Goal: Information Seeking & Learning: Check status

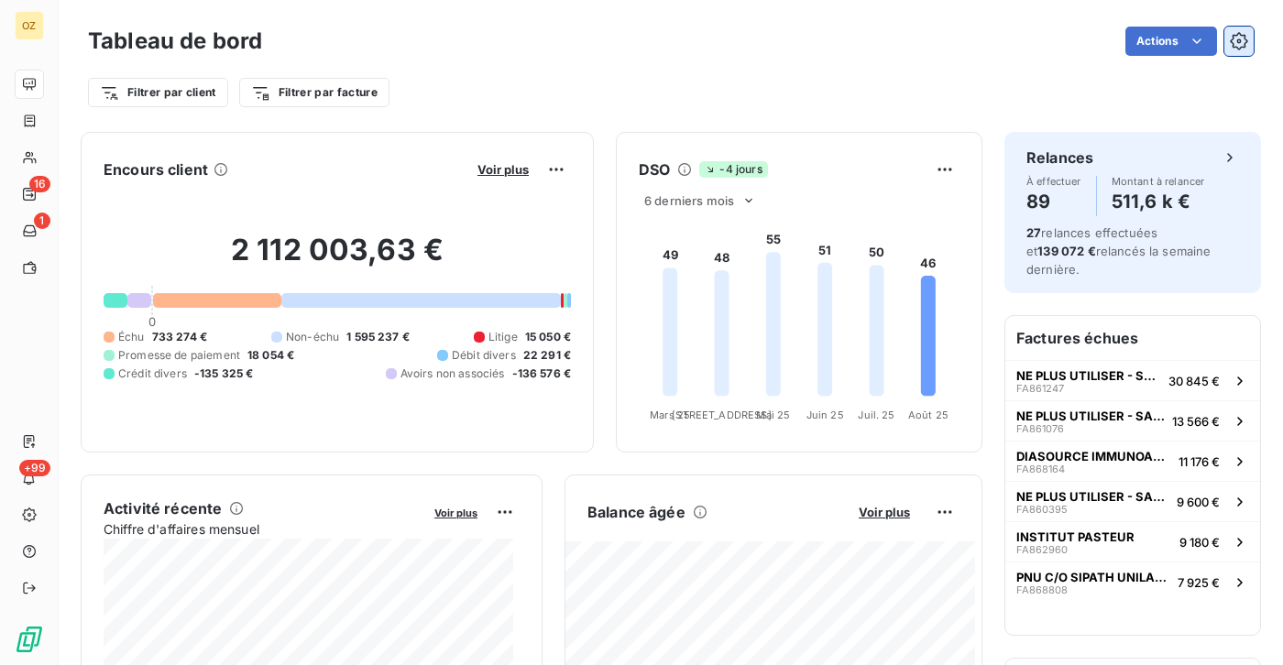
click at [1230, 44] on icon "button" at bounding box center [1239, 41] width 18 height 18
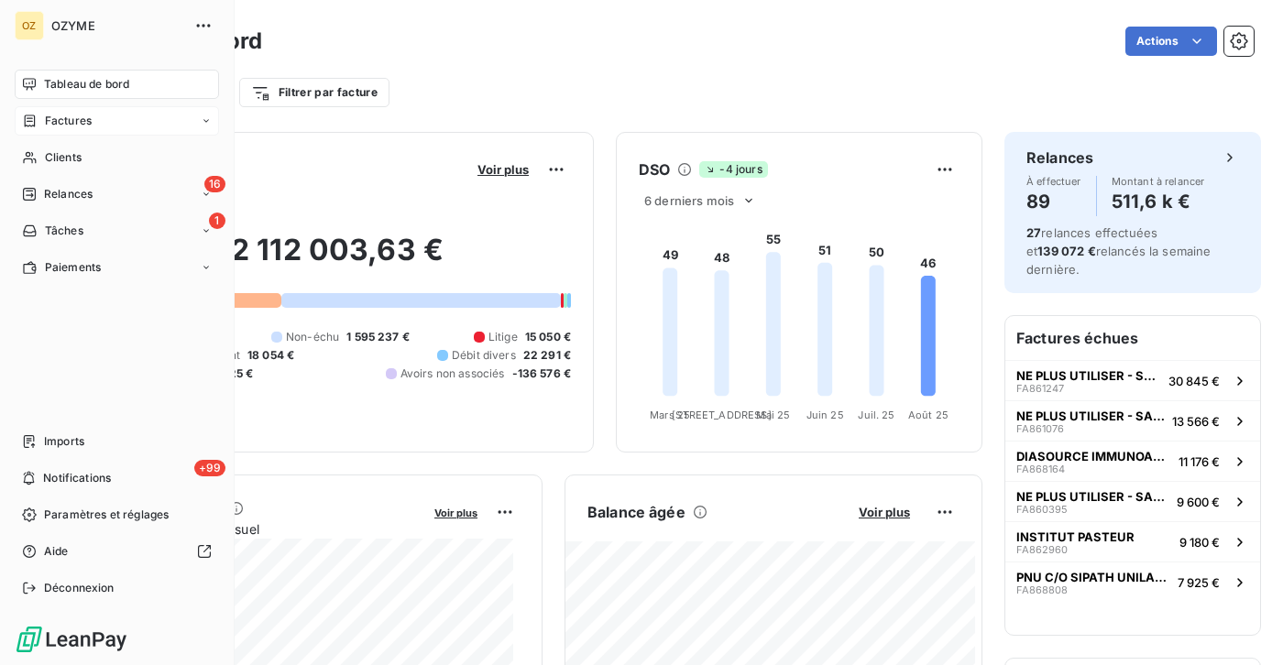
click at [39, 122] on div "Factures" at bounding box center [57, 121] width 70 height 16
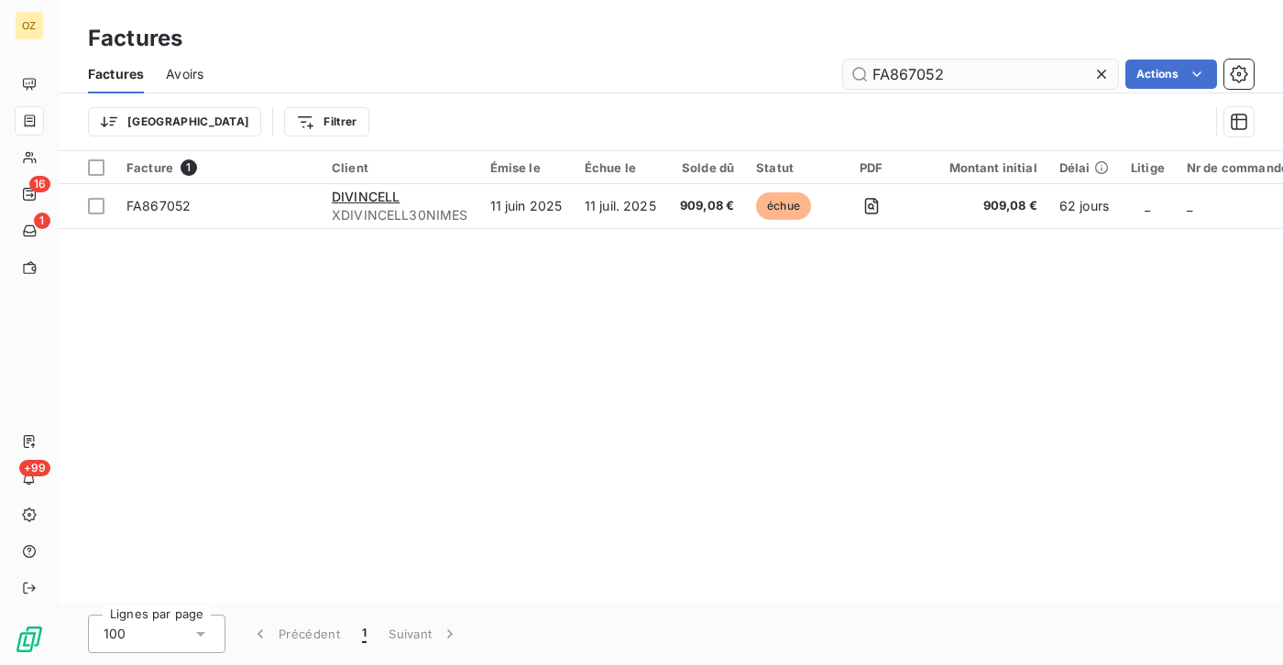
click at [1029, 67] on input "FA867052" at bounding box center [980, 74] width 275 height 29
type input "XIMAGINE"
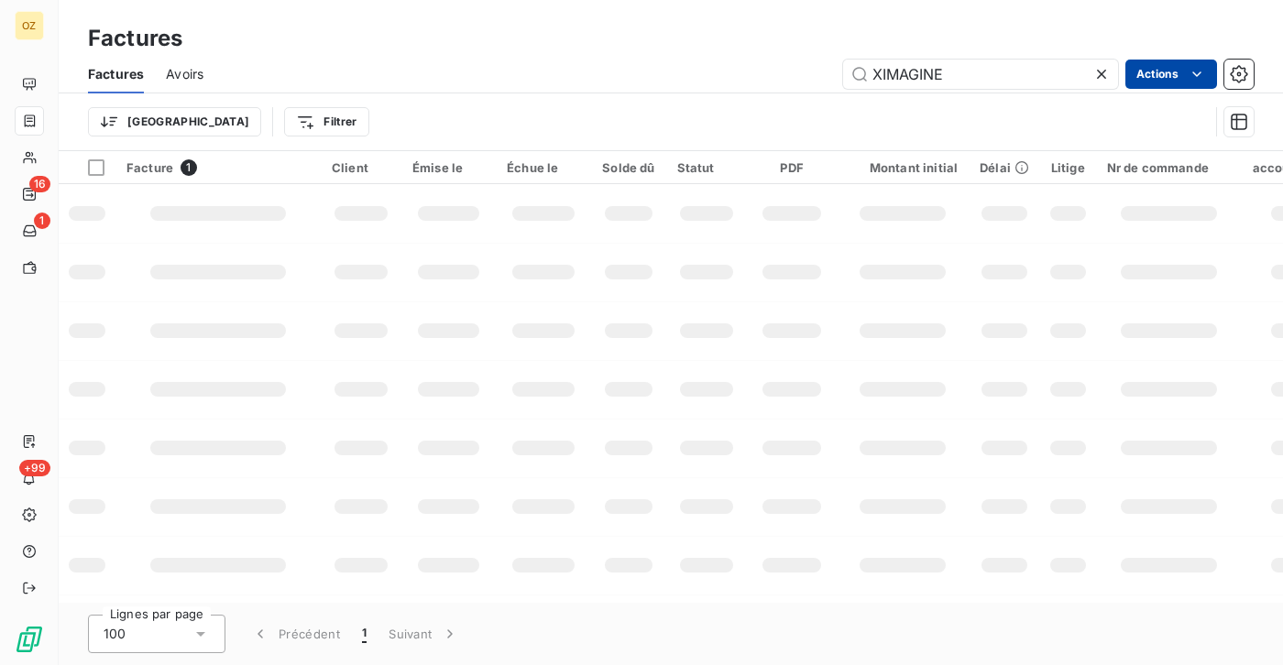
click at [1192, 71] on html "OZ 16 1 +99 Factures Factures Avoirs XIMAGINE Actions Trier Filtrer Facture 1 C…" at bounding box center [641, 332] width 1283 height 665
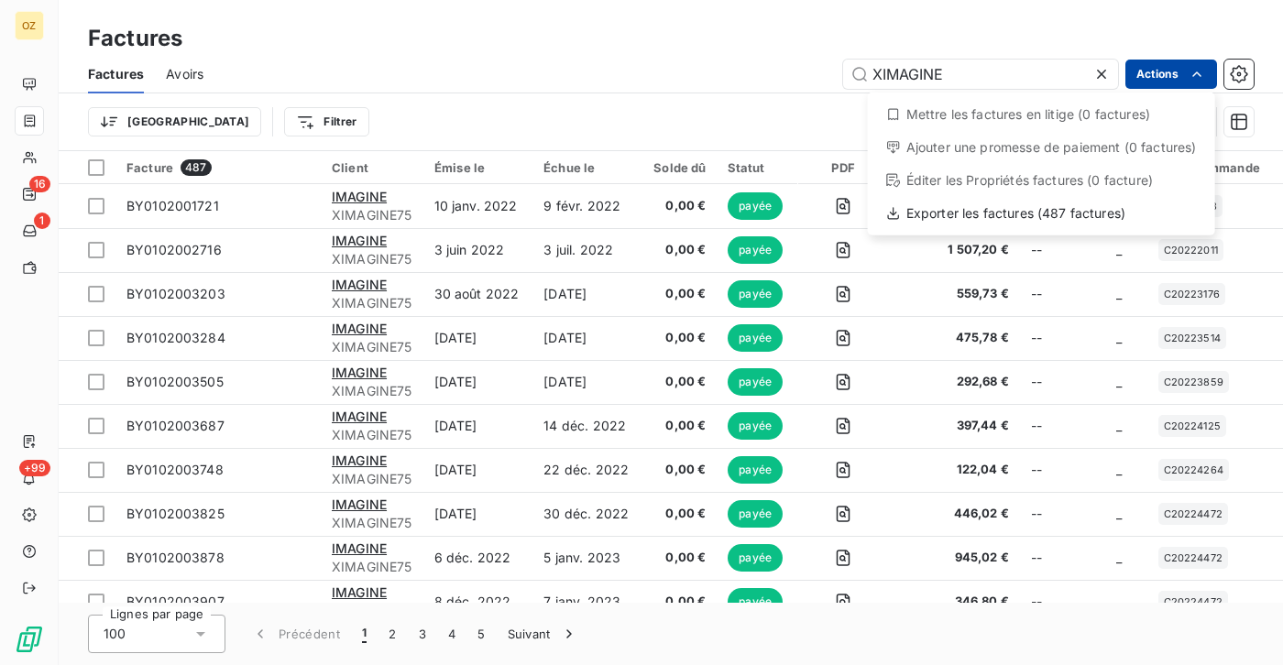
click at [1191, 71] on html "OZ 16 1 +99 Factures Factures Avoirs XIMAGINE Actions Mettre les factures en li…" at bounding box center [641, 332] width 1283 height 665
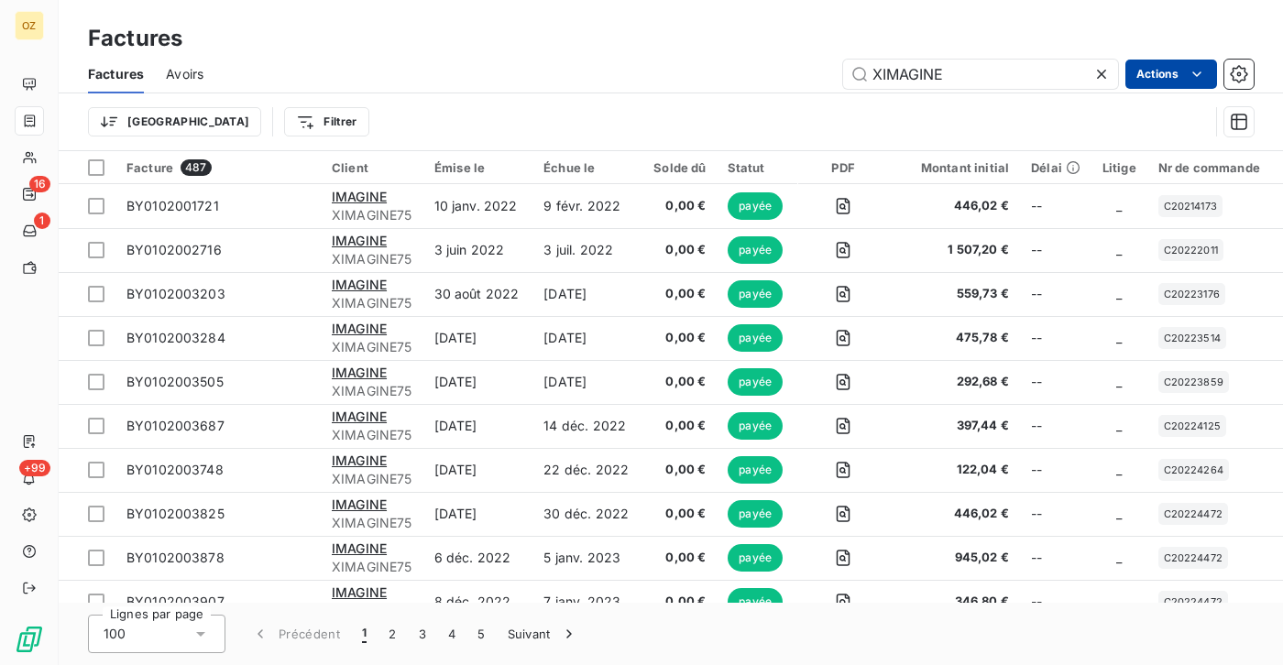
click at [1191, 71] on html "OZ 16 1 +99 Factures Factures Avoirs XIMAGINE Actions Trier Filtrer Facture 487…" at bounding box center [641, 332] width 1283 height 665
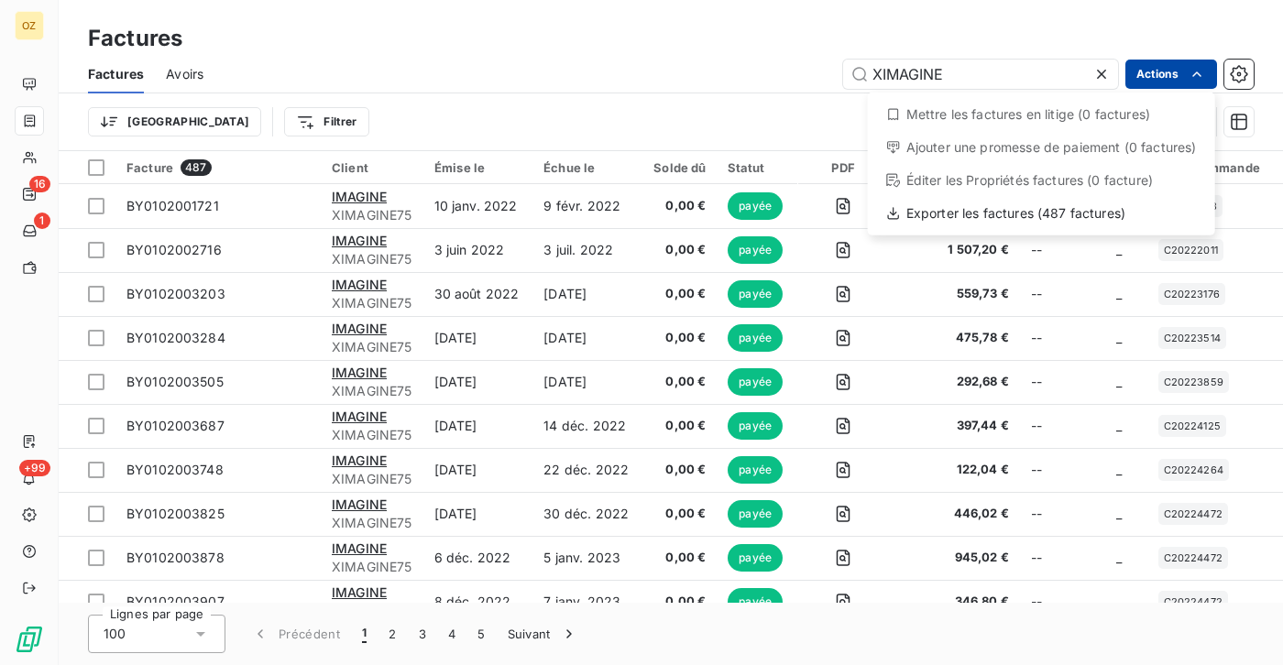
click at [1191, 71] on html "OZ 16 1 +99 Factures Factures Avoirs XIMAGINE Actions Mettre les factures en li…" at bounding box center [641, 332] width 1283 height 665
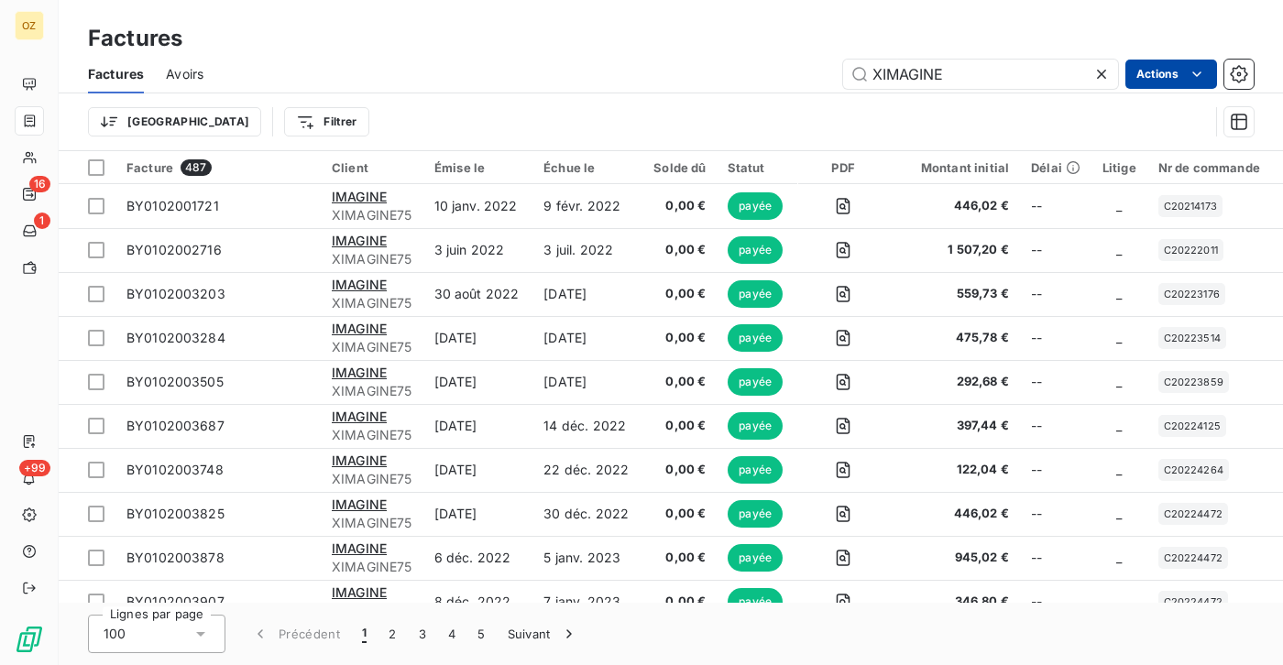
click at [512, 104] on div "Trier Filtrer" at bounding box center [648, 121] width 1121 height 35
click at [1235, 124] on icon "button" at bounding box center [1239, 122] width 18 height 18
click at [1245, 75] on icon "button" at bounding box center [1239, 74] width 18 height 18
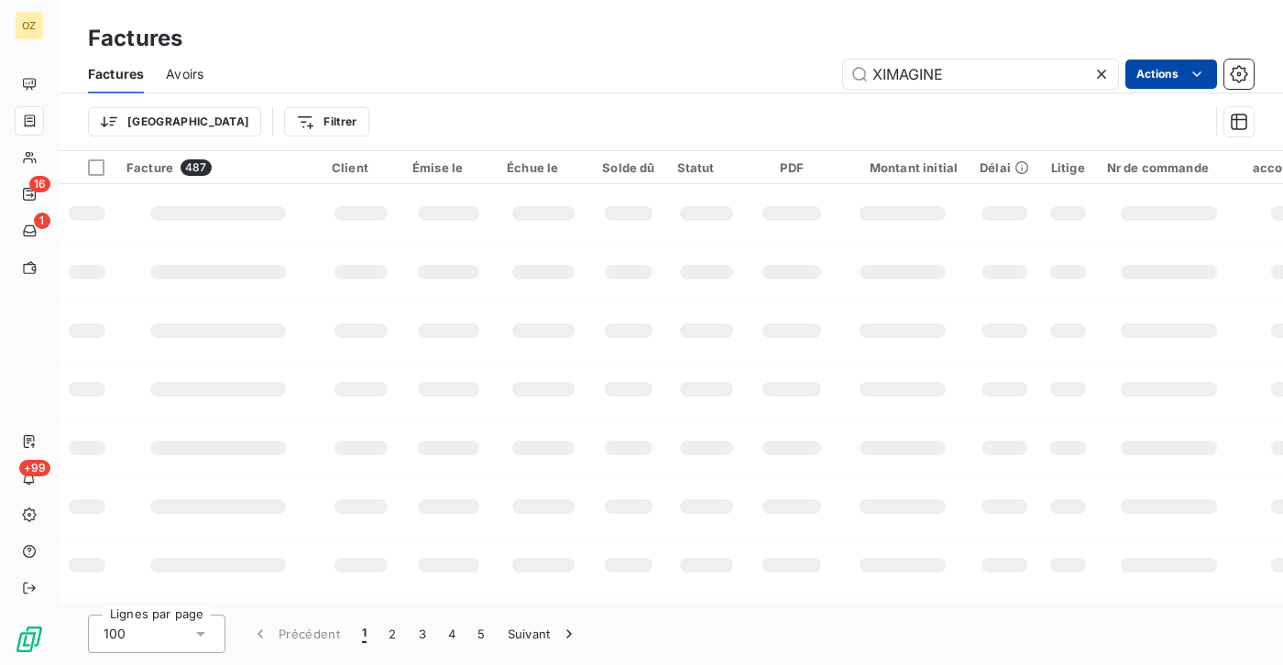
click at [1196, 71] on html "OZ 16 1 +99 Factures Factures Avoirs XIMAGINE Actions Trier Filtrer Facture 487…" at bounding box center [641, 332] width 1283 height 665
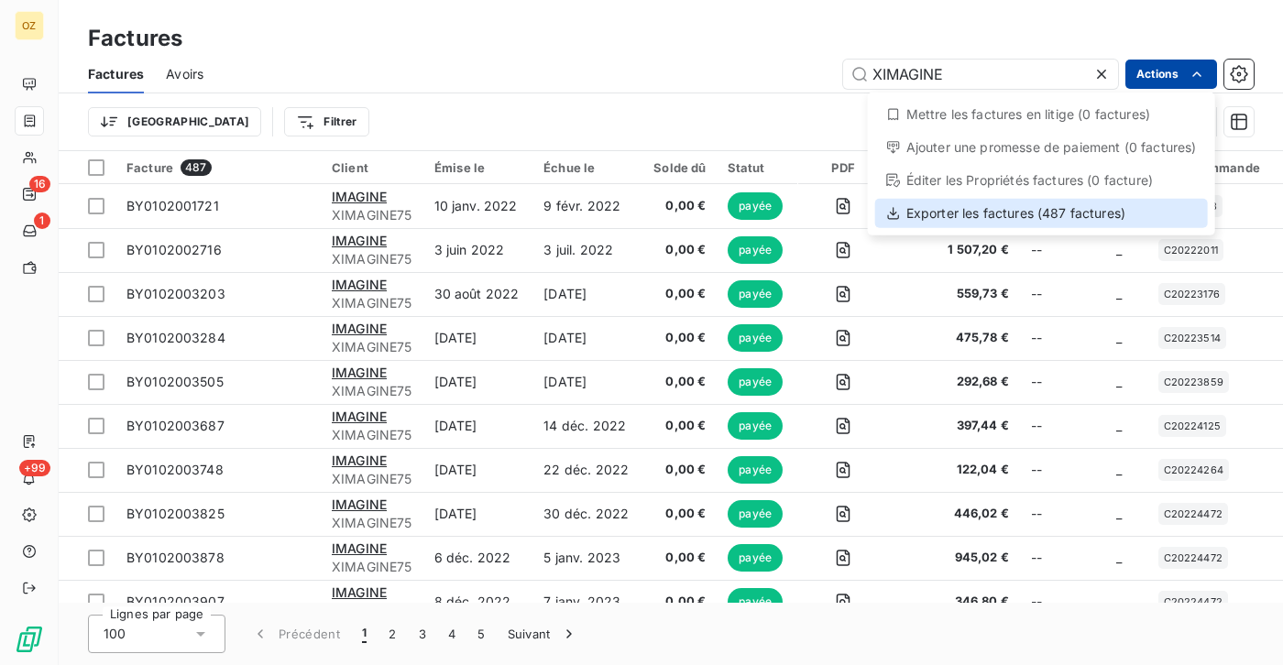
click at [1094, 214] on div "Exporter les factures (487 factures)" at bounding box center [1041, 213] width 333 height 29
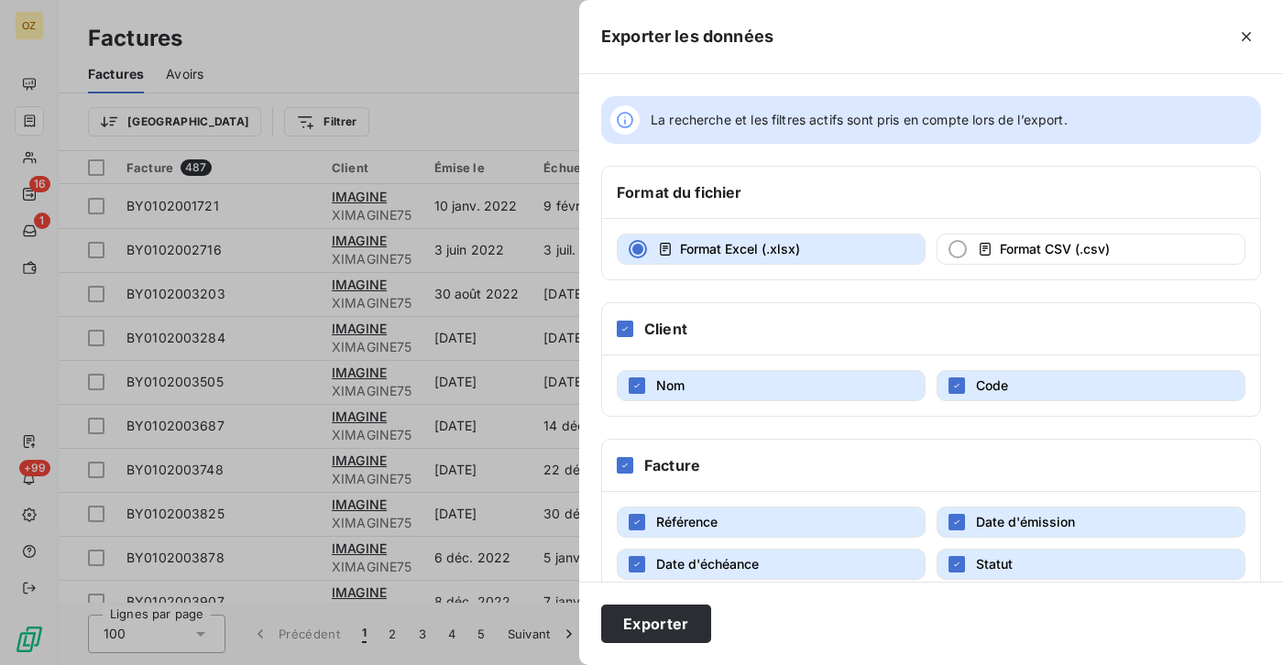
click at [478, 108] on div at bounding box center [641, 332] width 1283 height 665
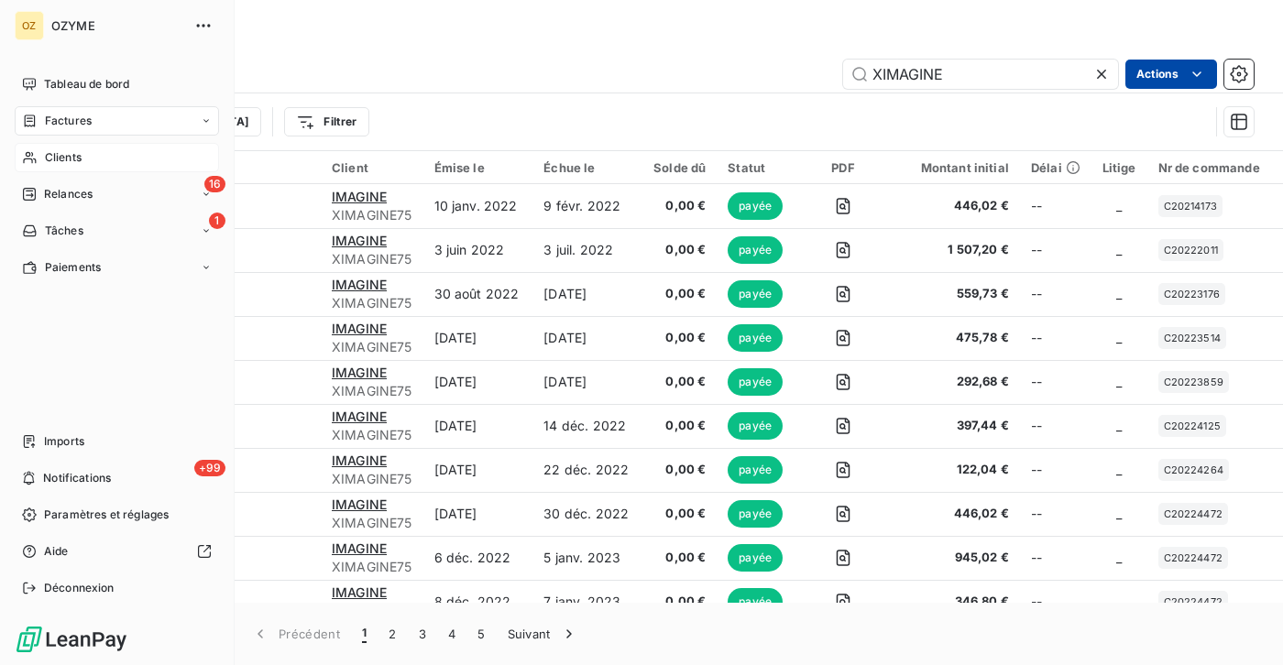
click at [43, 156] on div "Clients" at bounding box center [117, 157] width 204 height 29
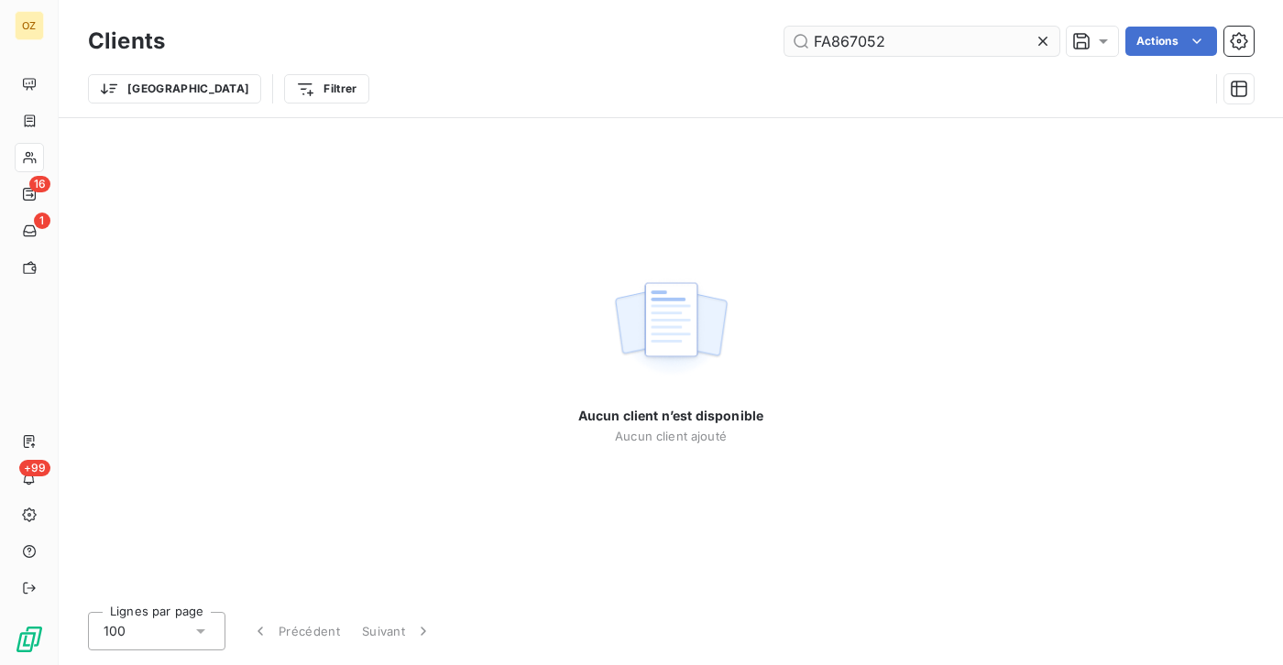
click at [921, 49] on input "FA867052" at bounding box center [922, 41] width 275 height 29
type input "C"
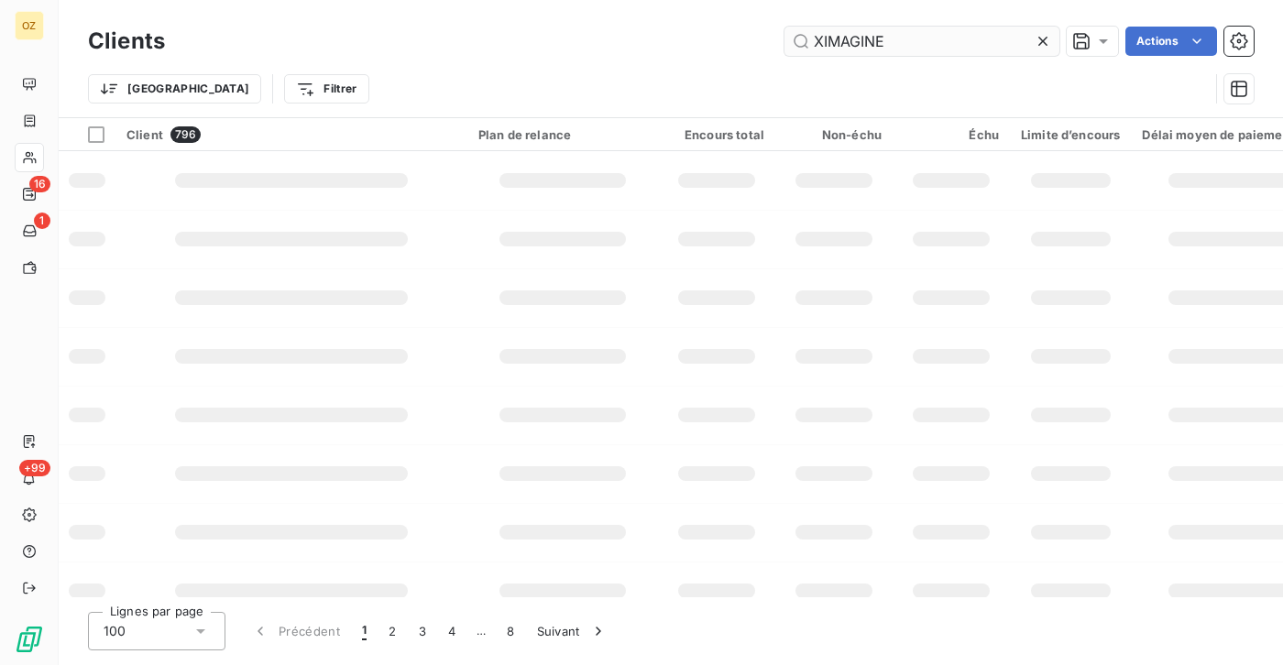
type input "XIMAGINE"
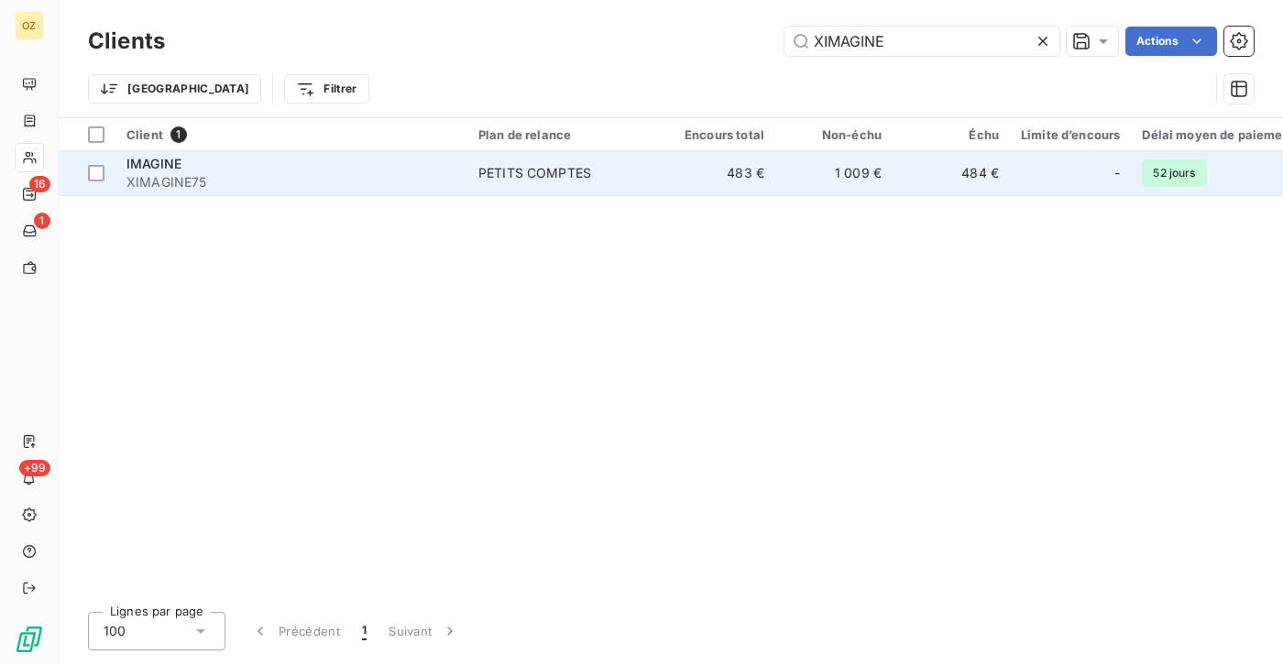
click at [369, 168] on div "IMAGINE" at bounding box center [291, 164] width 330 height 18
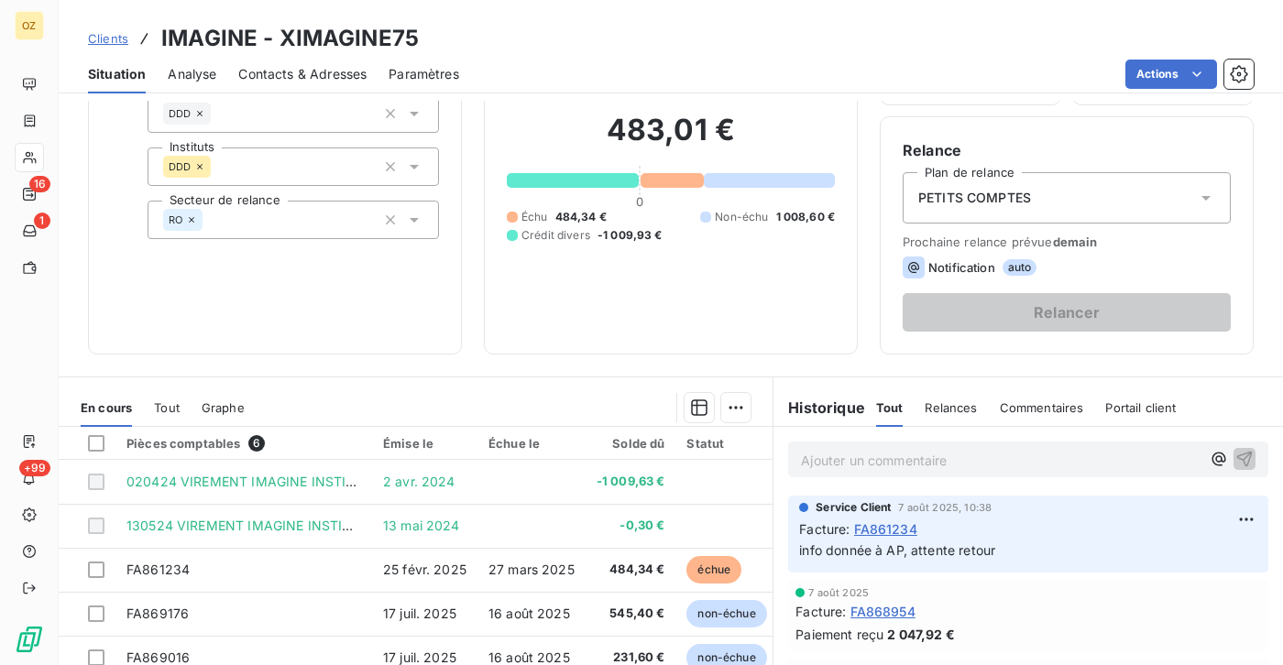
scroll to position [316, 0]
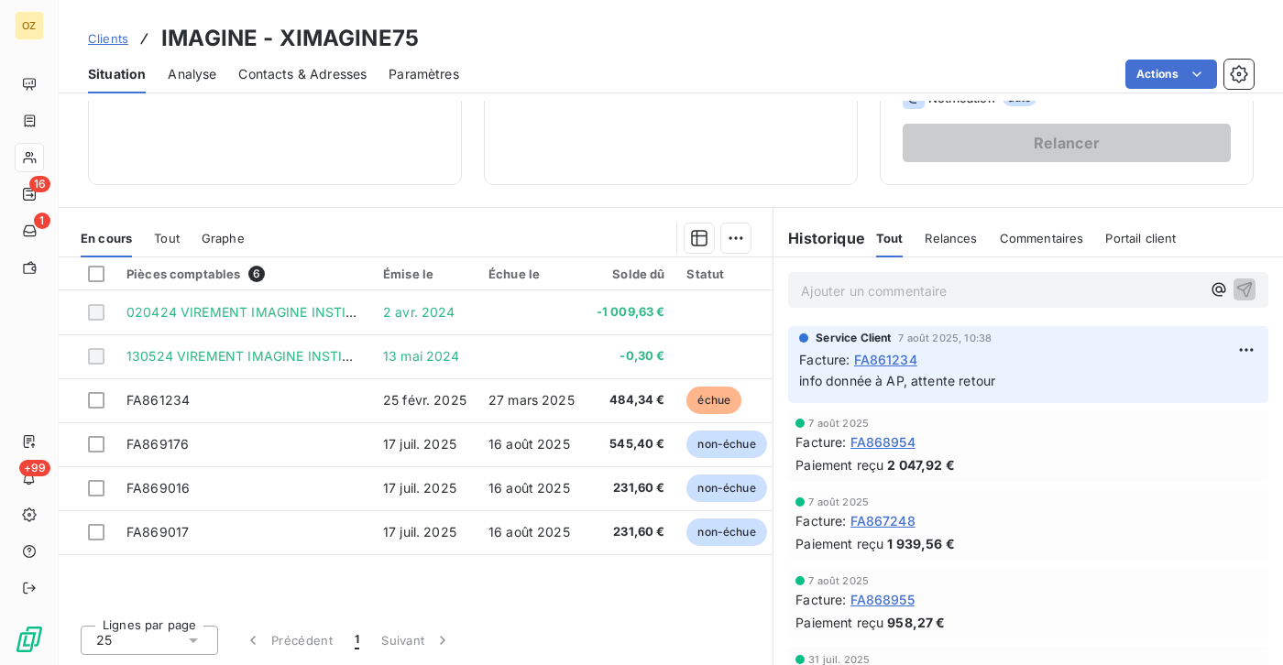
click at [158, 232] on span "Tout" at bounding box center [167, 238] width 26 height 15
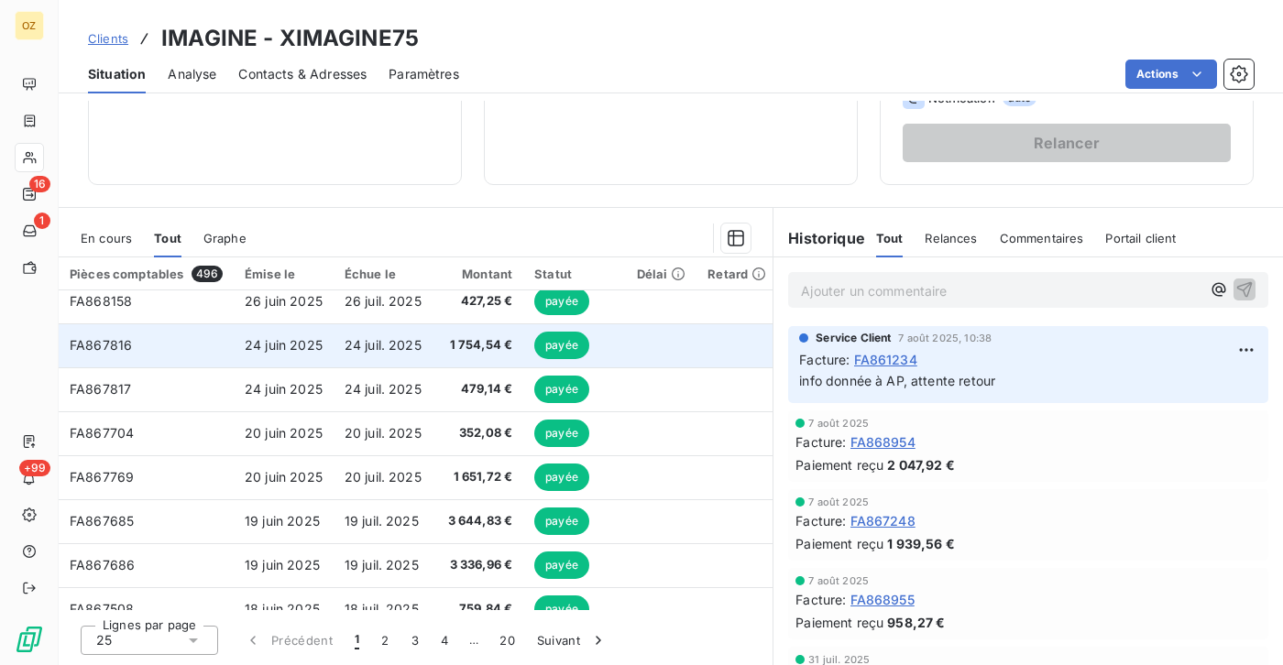
scroll to position [550, 0]
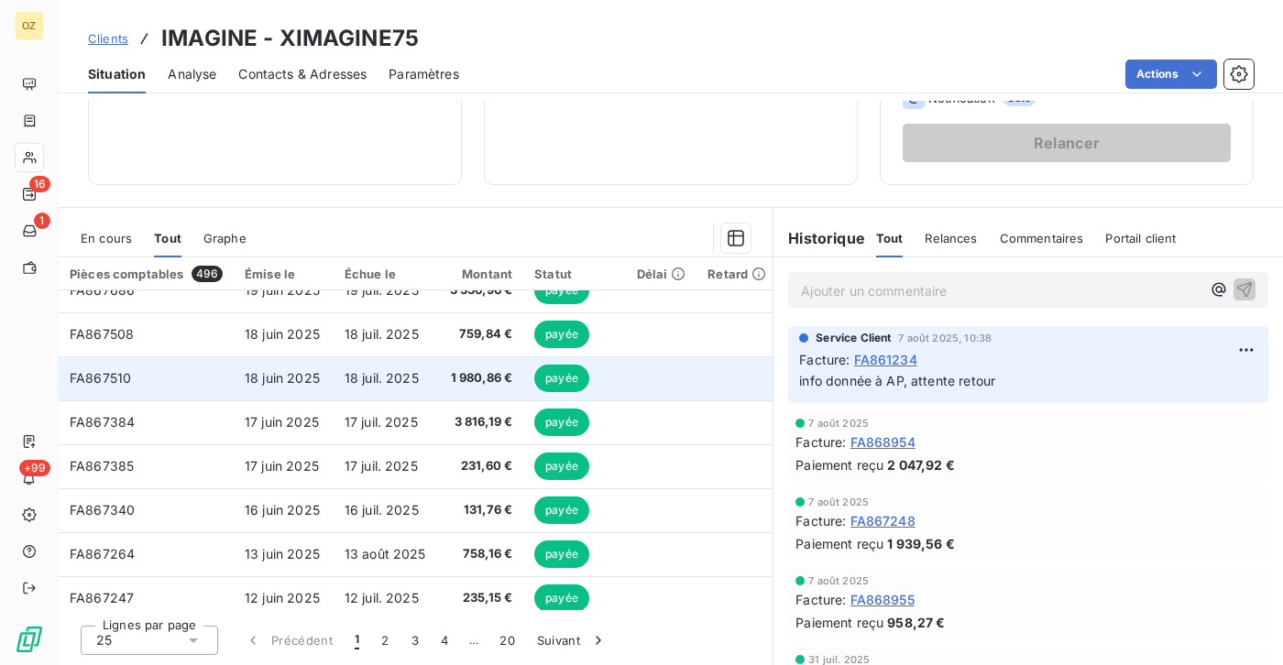
click at [581, 380] on span "payée" at bounding box center [561, 378] width 55 height 27
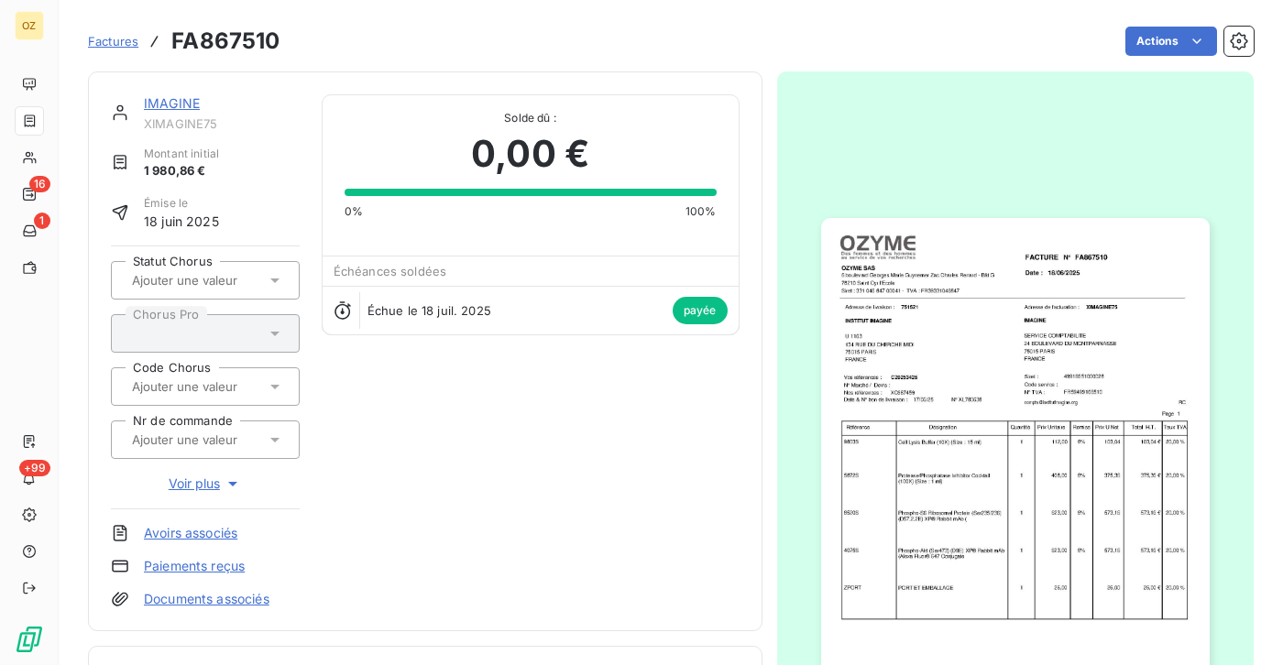
click at [214, 479] on span "Voir plus" at bounding box center [205, 484] width 73 height 18
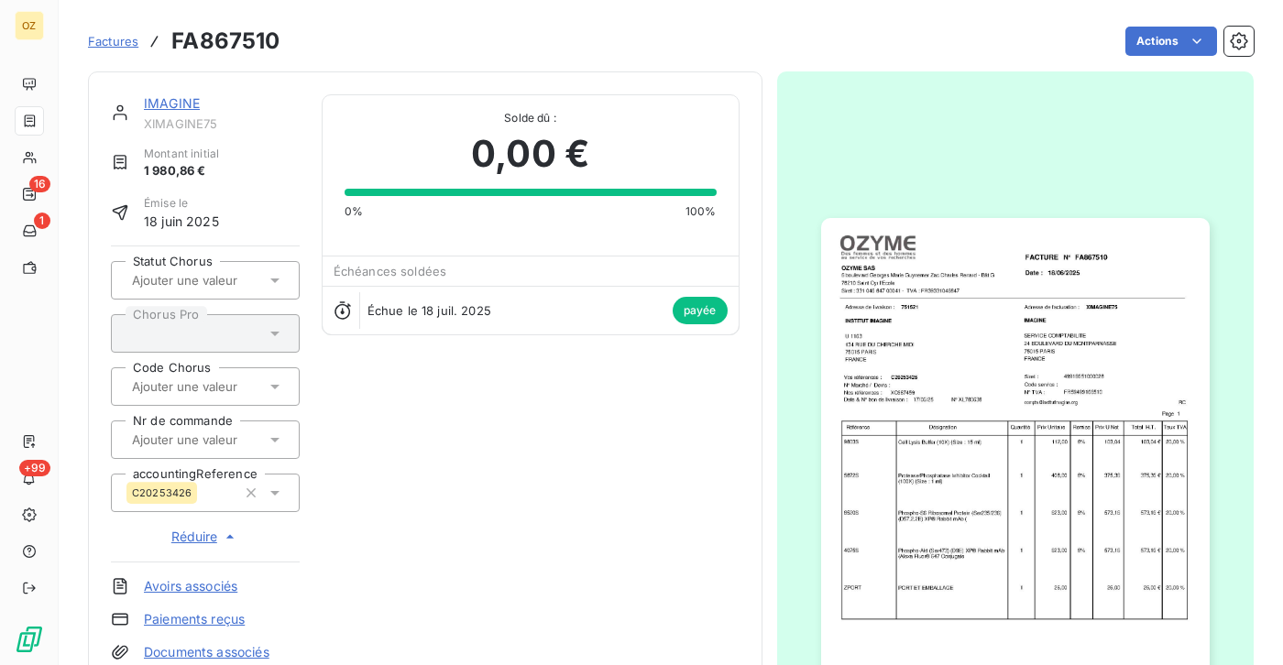
click at [477, 453] on div "IMAGINE XIMAGINE75 Montant initial 1 980,86 € Émise le 18 juin 2025 Statut Chor…" at bounding box center [425, 377] width 629 height 567
